Goal: Task Accomplishment & Management: Complete application form

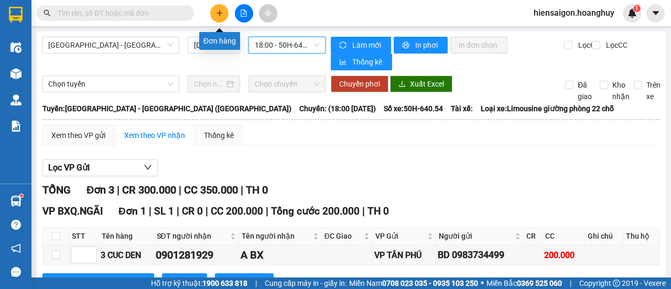
click at [216, 12] on icon "plus" at bounding box center [219, 12] width 7 height 7
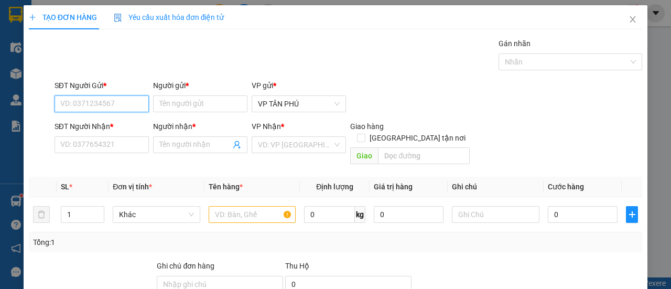
click at [110, 105] on input "SĐT Người Gửi *" at bounding box center [102, 103] width 94 height 17
click at [103, 125] on div "0983734499 - BD" at bounding box center [100, 125] width 81 height 12
type input "0983734499"
type input "BD"
type input "0901281929"
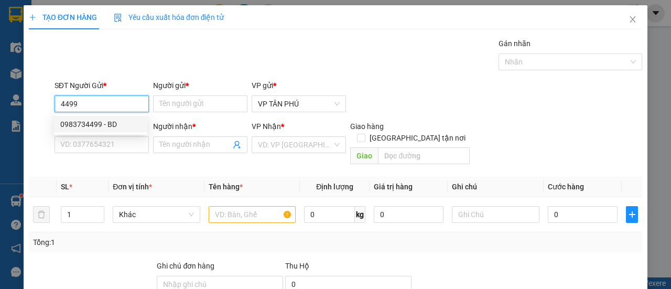
type input "A BX"
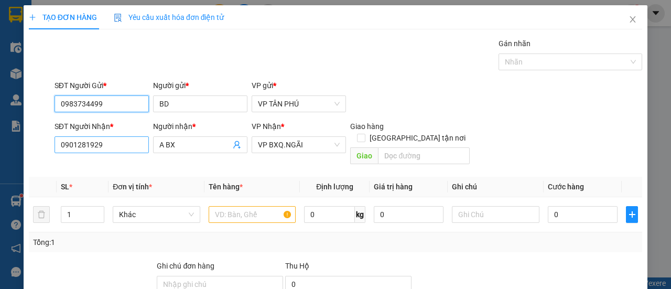
type input "0983734499"
click at [104, 145] on input "0901281929" at bounding box center [102, 144] width 94 height 17
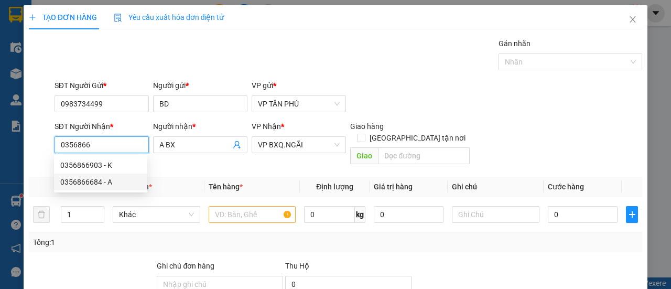
click at [102, 186] on div "0356866684 - A" at bounding box center [100, 182] width 81 height 12
type input "0356866684"
type input "A"
type input "0356866684"
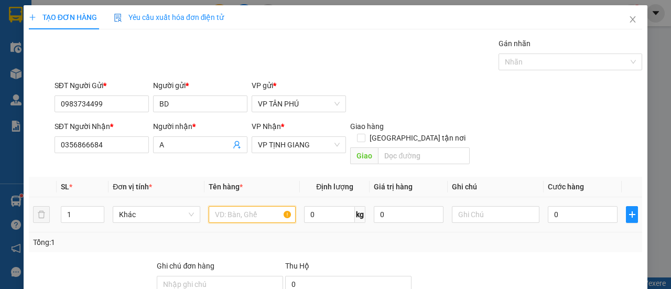
click at [260, 208] on input "text" at bounding box center [253, 214] width 88 height 17
type input "1 THUNG XOP"
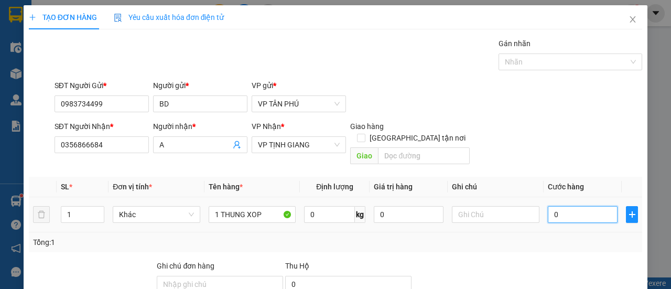
click at [573, 206] on input "0" at bounding box center [583, 214] width 70 height 17
type input "1"
type input "10"
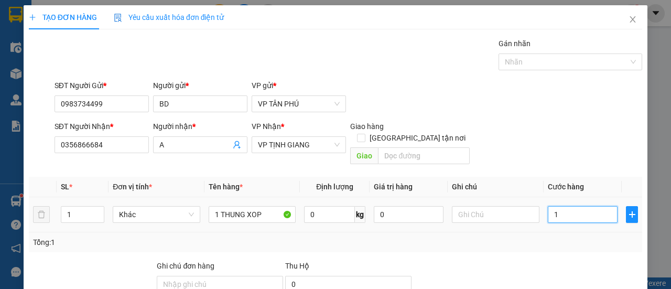
type input "10"
type input "100"
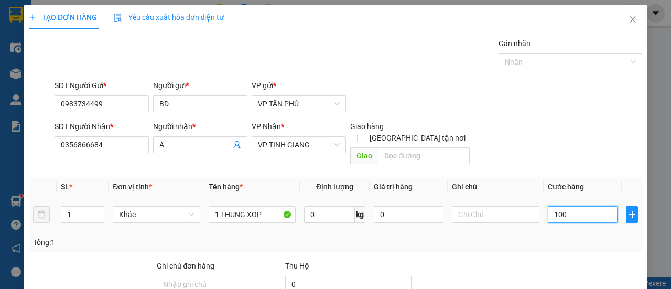
scroll to position [98, 0]
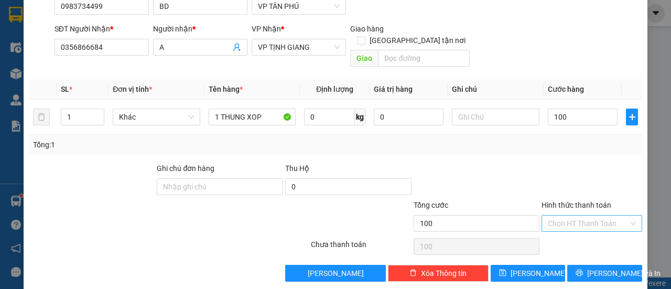
type input "100.000"
click at [562, 216] on input "Hình thức thanh toán" at bounding box center [588, 224] width 81 height 16
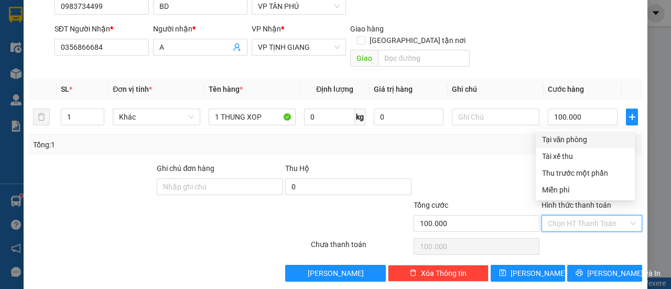
click at [568, 136] on div "Tại văn phòng" at bounding box center [585, 140] width 87 height 12
type input "0"
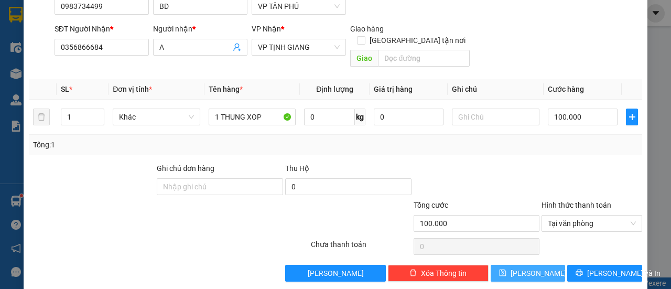
click at [522, 267] on span "[PERSON_NAME]" at bounding box center [539, 273] width 56 height 12
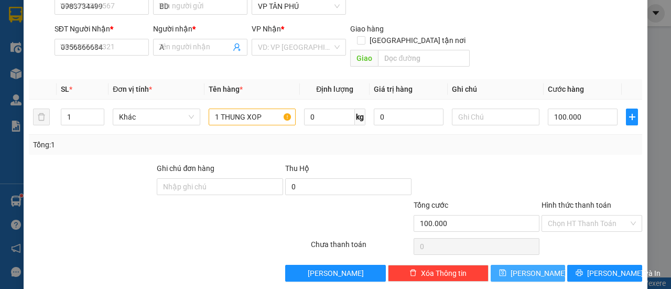
type input "0"
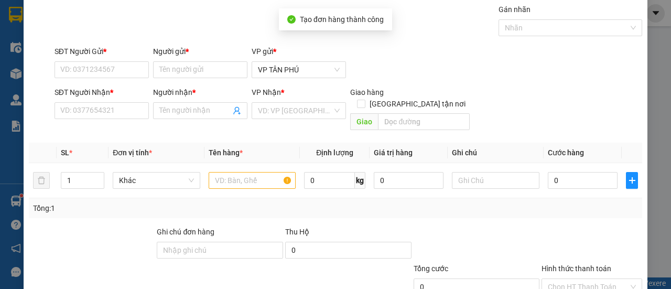
scroll to position [0, 0]
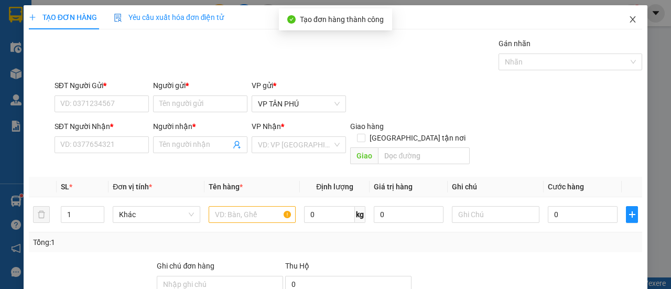
click at [629, 19] on icon "close" at bounding box center [633, 19] width 8 height 8
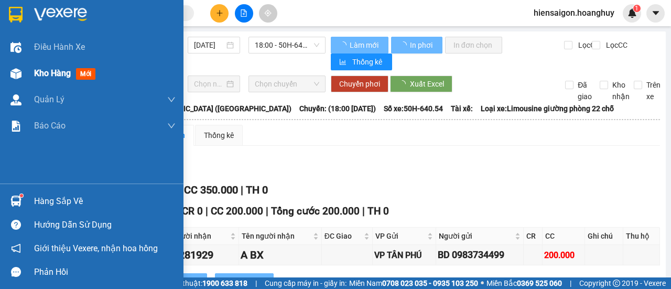
click at [53, 71] on span "Kho hàng" at bounding box center [52, 73] width 37 height 10
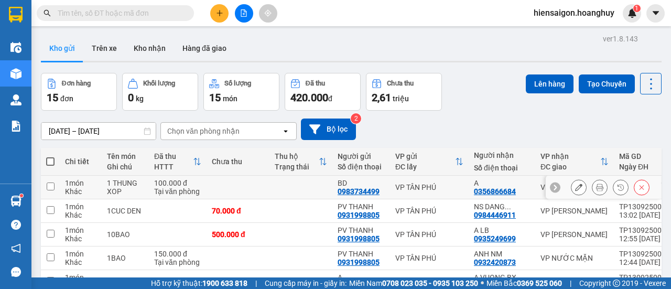
click at [62, 187] on td "1 món Khác" at bounding box center [81, 188] width 42 height 24
checkbox input "true"
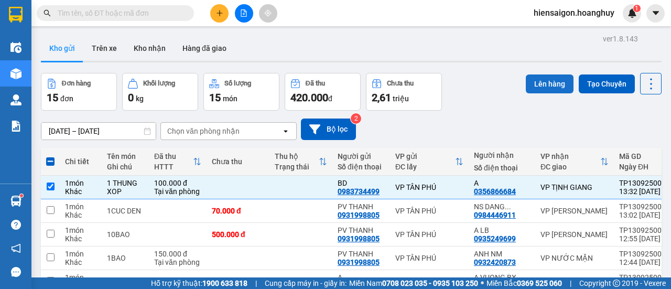
click at [559, 81] on button "Lên hàng" at bounding box center [550, 83] width 48 height 19
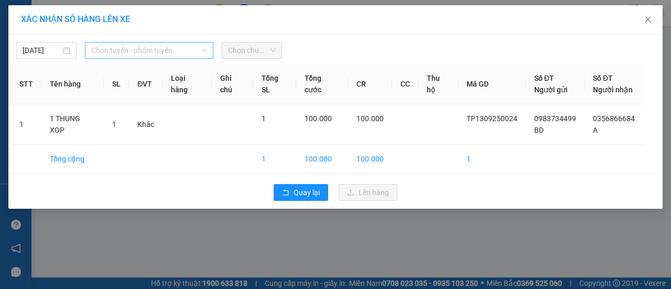
click at [117, 48] on span "Chọn tuyến - nhóm tuyến" at bounding box center [149, 50] width 116 height 16
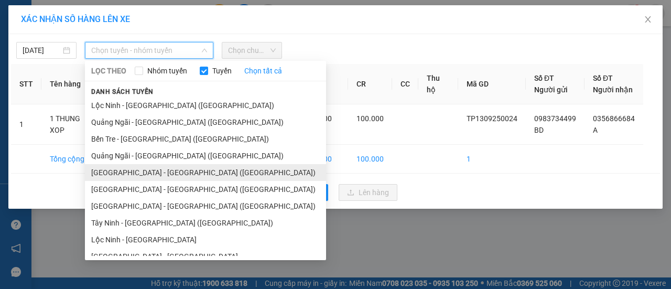
click at [112, 177] on li "[GEOGRAPHIC_DATA] - [GEOGRAPHIC_DATA] ([GEOGRAPHIC_DATA])" at bounding box center [205, 172] width 241 height 17
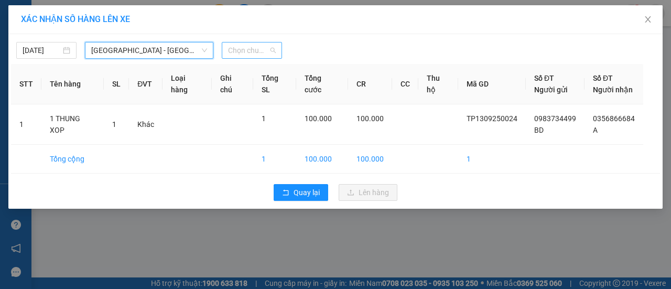
click at [252, 51] on span "Chọn chuyến" at bounding box center [252, 50] width 48 height 16
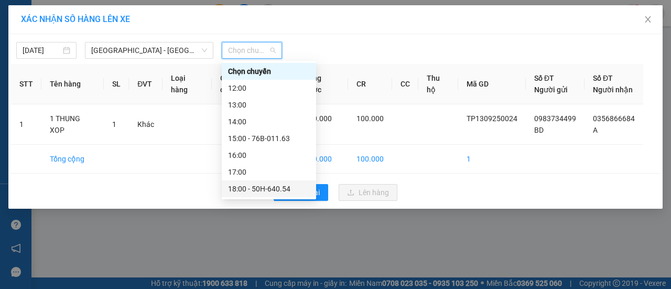
click at [252, 189] on div "18:00 - 50H-640.54" at bounding box center [269, 189] width 82 height 12
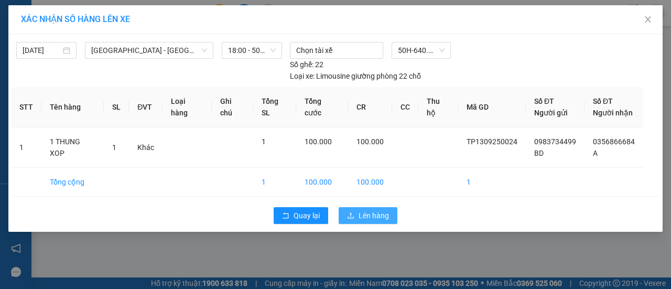
click at [357, 212] on button "Lên hàng" at bounding box center [368, 215] width 59 height 17
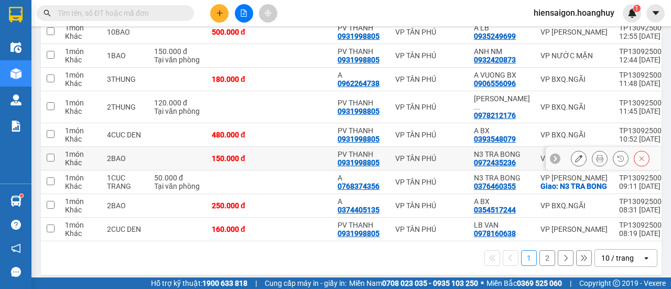
scroll to position [191, 0]
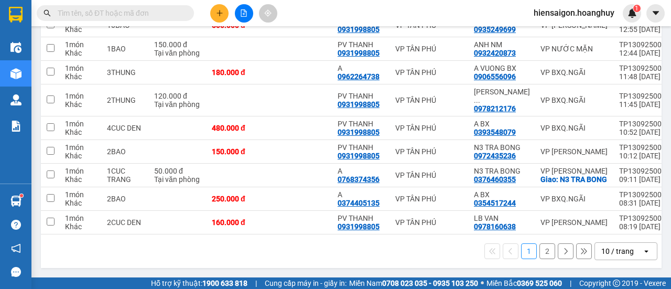
click at [540, 254] on button "2" at bounding box center [548, 251] width 16 height 16
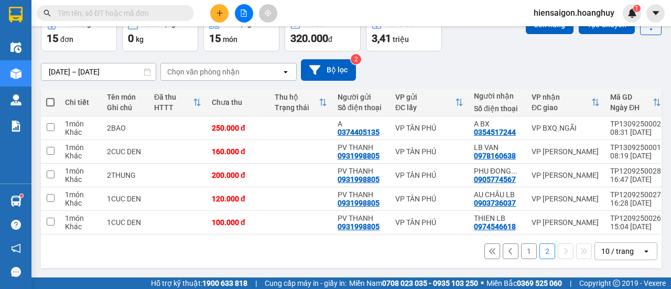
scroll to position [63, 0]
click at [521, 252] on button "1" at bounding box center [529, 251] width 16 height 16
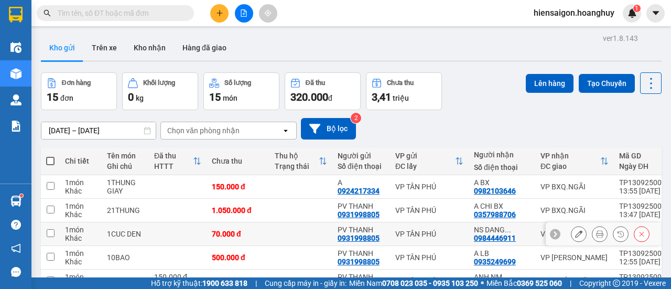
scroll to position [0, 0]
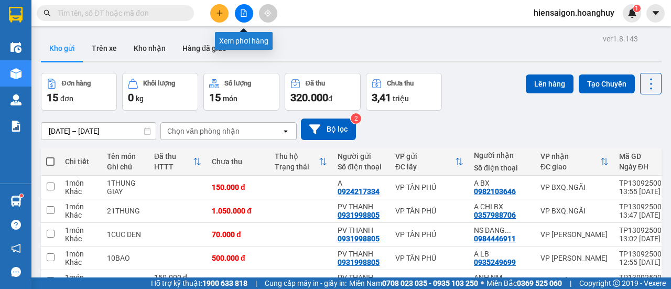
click at [247, 10] on icon "file-add" at bounding box center [243, 12] width 7 height 7
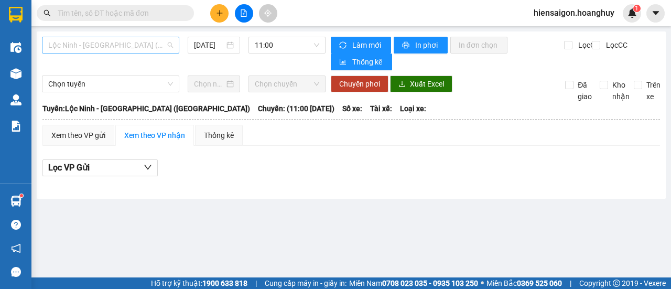
click at [99, 45] on span "Lộc Ninh - [GEOGRAPHIC_DATA] ([GEOGRAPHIC_DATA])" at bounding box center [110, 45] width 125 height 16
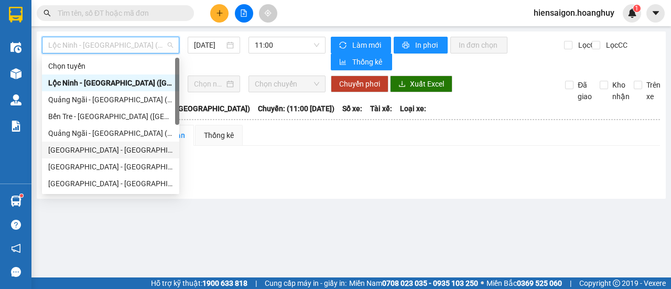
click at [71, 148] on div "[GEOGRAPHIC_DATA] - [GEOGRAPHIC_DATA] ([GEOGRAPHIC_DATA])" at bounding box center [110, 150] width 125 height 12
type input "[DATE]"
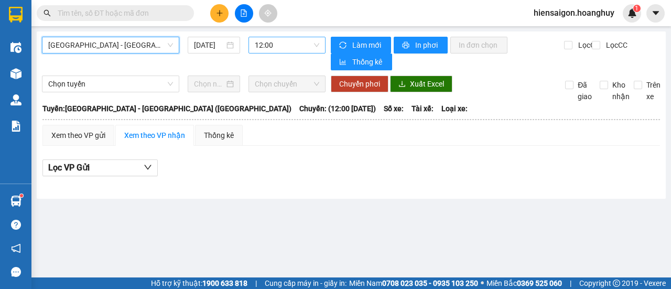
click at [277, 47] on span "12:00" at bounding box center [287, 45] width 64 height 16
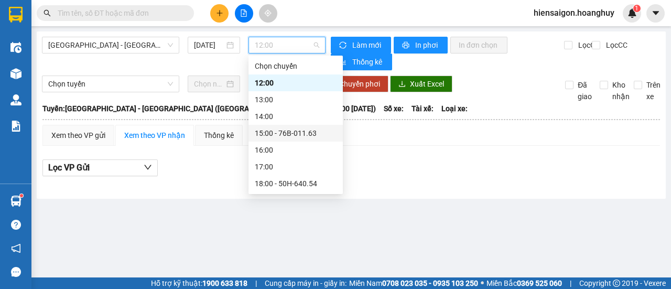
click at [286, 129] on div "15:00 - 76B-011.63" at bounding box center [296, 133] width 82 height 12
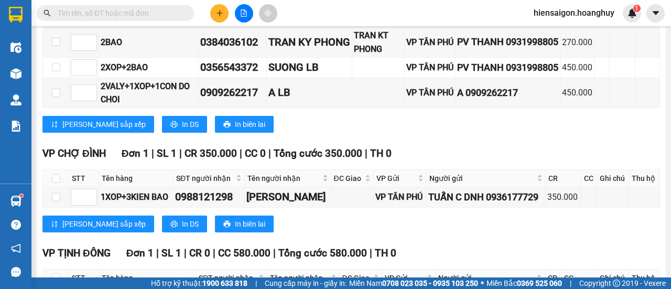
scroll to position [420, 0]
